Goal: Task Accomplishment & Management: Manage account settings

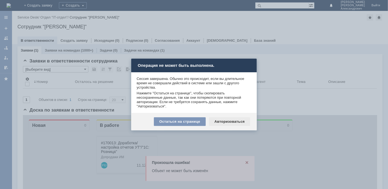
click at [227, 121] on div "Авторизоваться" at bounding box center [229, 121] width 41 height 9
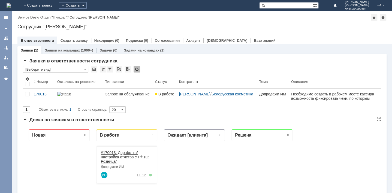
click at [122, 154] on link "#170013: Доработка/настройка отчетов УТ"/"1С: Розница"" at bounding box center [125, 157] width 48 height 13
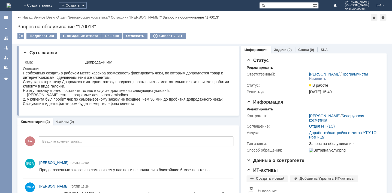
click at [9, 129] on div at bounding box center [6, 102] width 12 height 182
